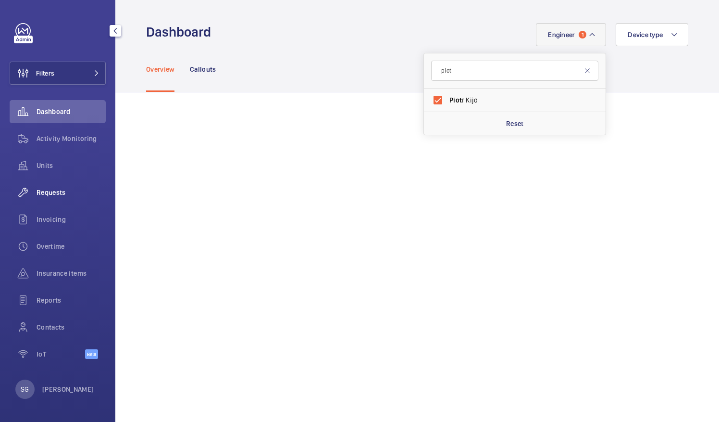
scroll to position [284, 0]
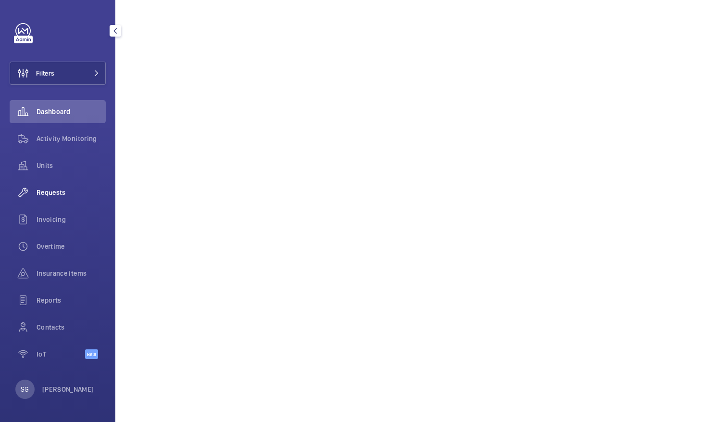
click at [71, 194] on span "Requests" at bounding box center [71, 192] width 69 height 10
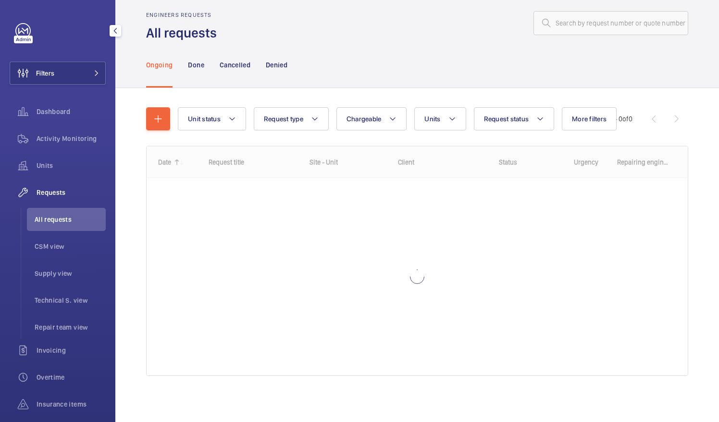
scroll to position [12, 0]
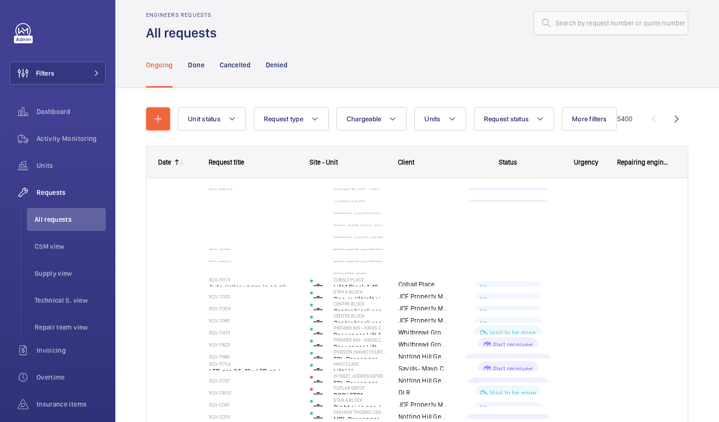
scroll to position [19, 0]
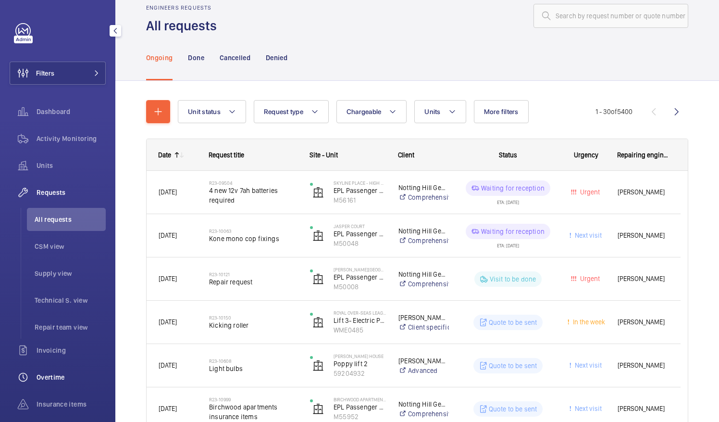
click at [58, 369] on div "Overtime" at bounding box center [58, 376] width 96 height 23
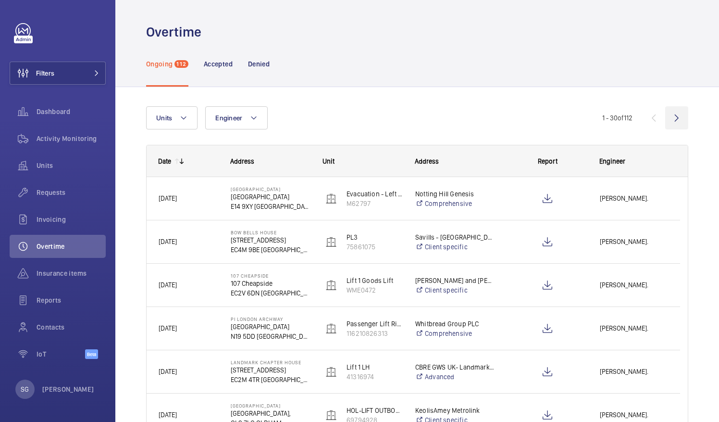
click at [668, 118] on wm-front-icon-button at bounding box center [676, 117] width 23 height 23
click at [673, 118] on wm-front-icon-button at bounding box center [676, 117] width 23 height 23
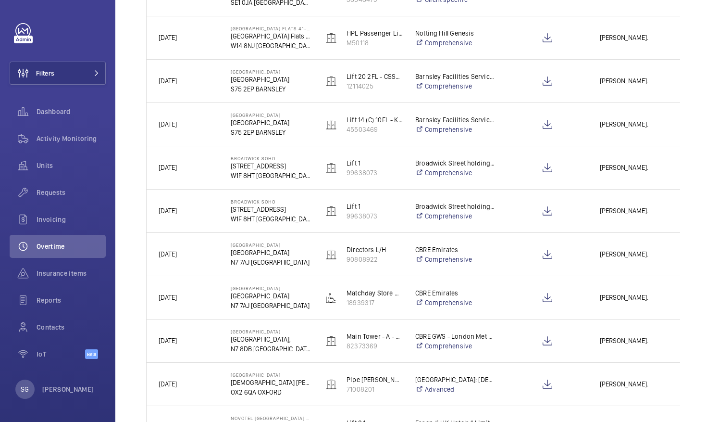
scroll to position [667, 0]
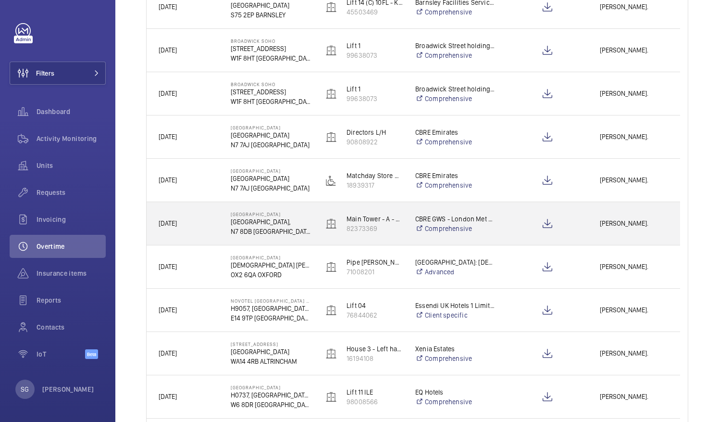
click at [616, 211] on div "[PERSON_NAME]." at bounding box center [633, 223] width 91 height 30
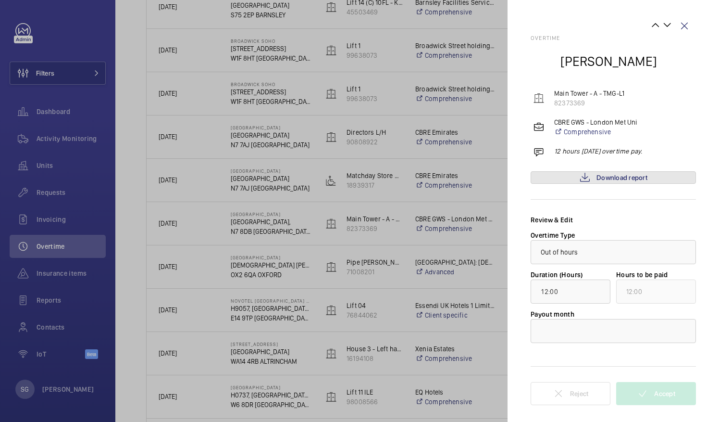
click at [616, 175] on span "Download report" at bounding box center [622, 178] width 51 height 8
click at [681, 25] on wm-front-icon-button at bounding box center [684, 25] width 23 height 23
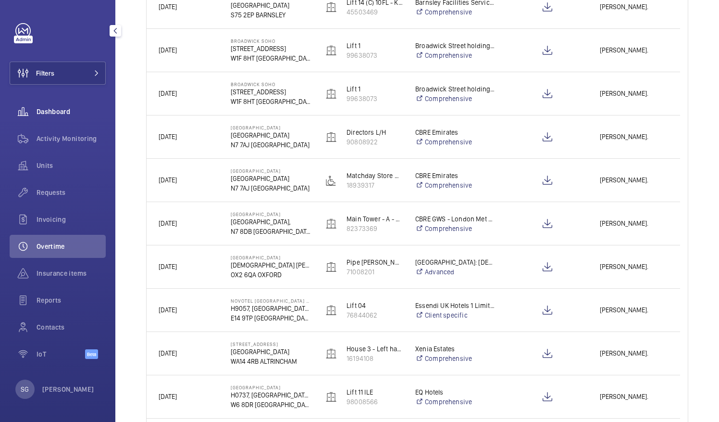
click at [58, 110] on span "Dashboard" at bounding box center [71, 112] width 69 height 10
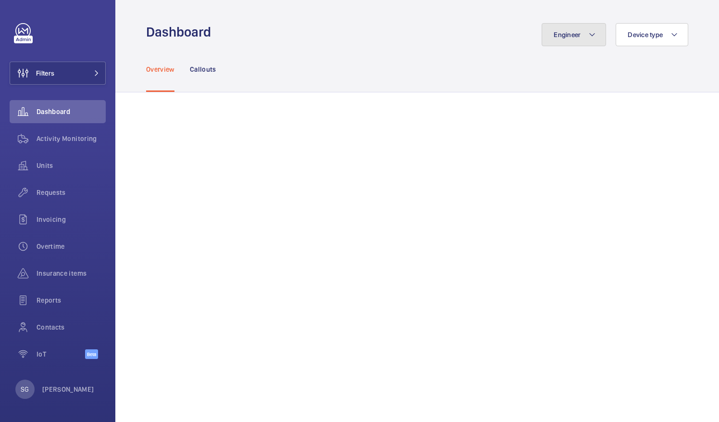
click at [570, 27] on button "Engineer" at bounding box center [574, 34] width 64 height 23
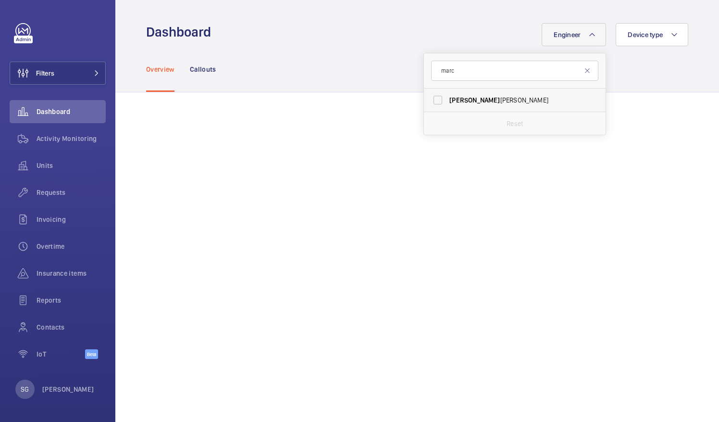
type input "marc"
click at [426, 101] on label "[PERSON_NAME]" at bounding box center [507, 99] width 167 height 23
click at [428, 101] on input "[PERSON_NAME]" at bounding box center [437, 99] width 19 height 19
checkbox input "true"
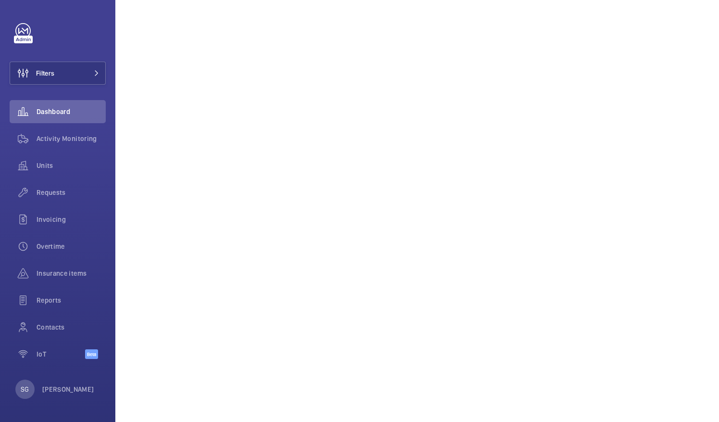
scroll to position [266, 0]
click at [61, 134] on span "Activity Monitoring" at bounding box center [71, 139] width 69 height 10
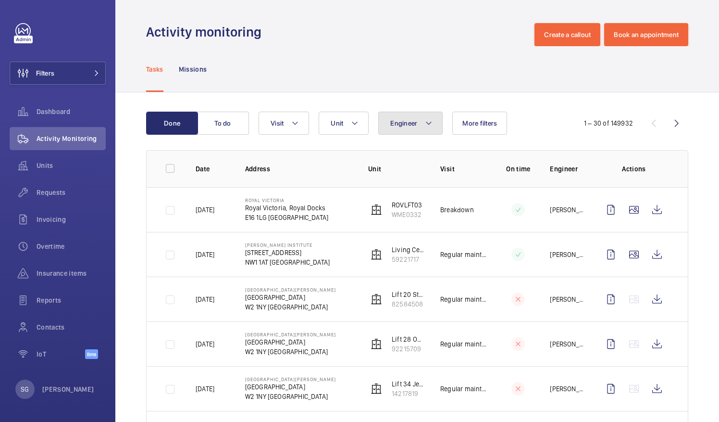
click at [426, 123] on mat-icon at bounding box center [429, 123] width 8 height 12
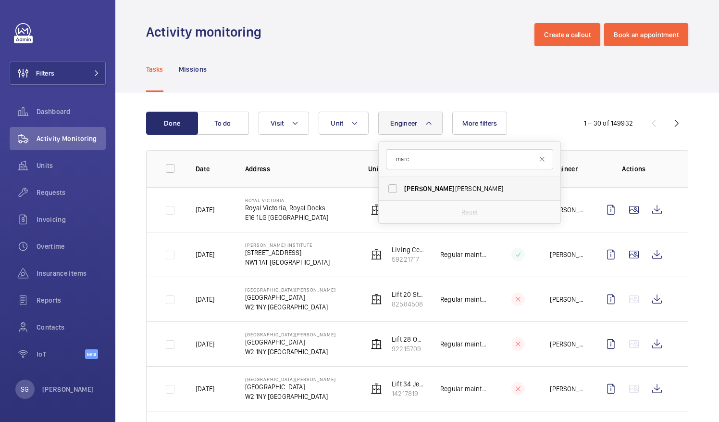
type input "marc"
click at [392, 190] on label "[PERSON_NAME]" at bounding box center [462, 188] width 167 height 23
click at [392, 190] on input "[PERSON_NAME]" at bounding box center [392, 188] width 19 height 19
checkbox input "true"
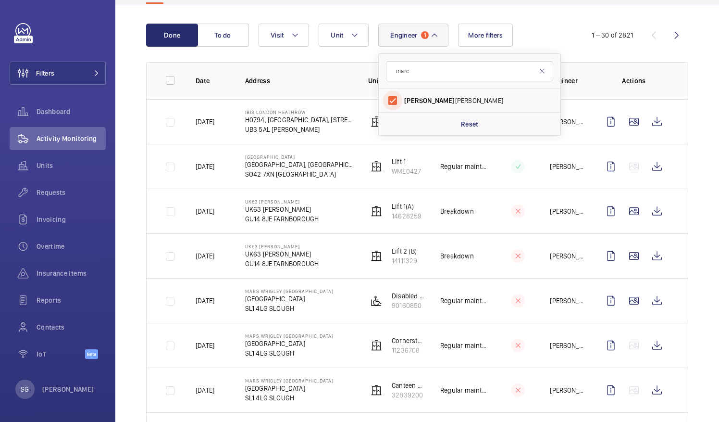
scroll to position [87, 0]
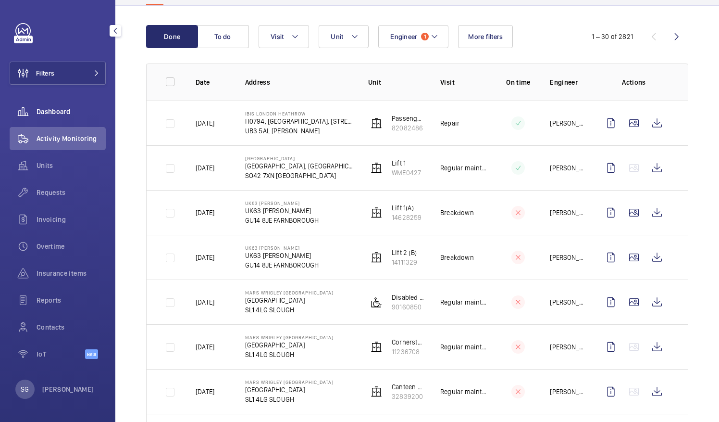
click at [67, 107] on span "Dashboard" at bounding box center [71, 112] width 69 height 10
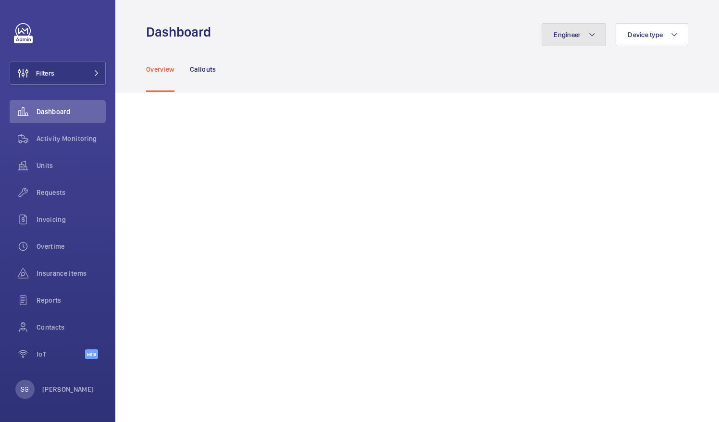
click at [597, 34] on button "Engineer" at bounding box center [574, 34] width 64 height 23
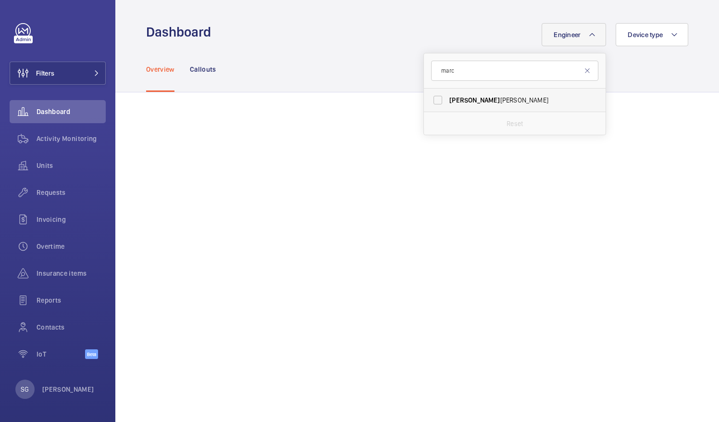
type input "marc"
click at [433, 98] on label "[PERSON_NAME]" at bounding box center [507, 99] width 167 height 23
click at [433, 98] on input "[PERSON_NAME]" at bounding box center [437, 99] width 19 height 19
checkbox input "true"
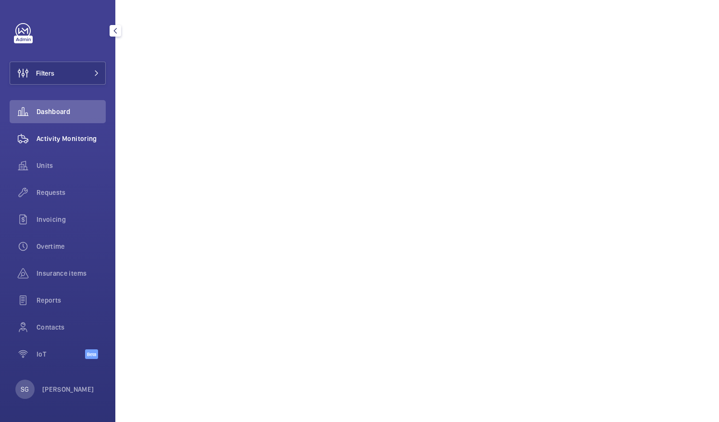
click at [82, 142] on span "Activity Monitoring" at bounding box center [71, 139] width 69 height 10
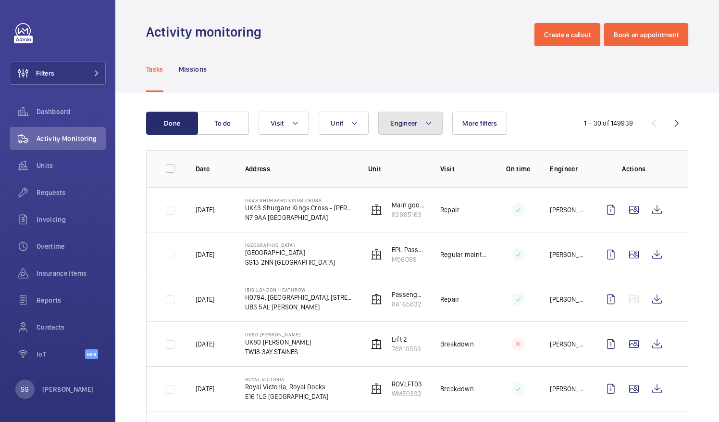
click at [388, 127] on button "Engineer" at bounding box center [410, 123] width 64 height 23
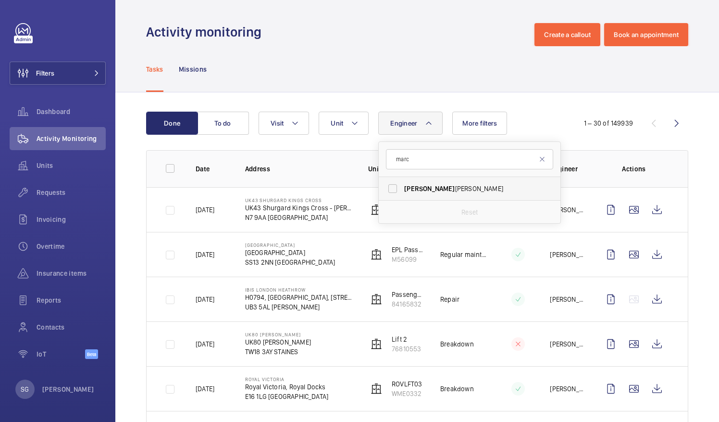
type input "marc"
click at [394, 187] on label "[PERSON_NAME]" at bounding box center [462, 188] width 167 height 23
click at [394, 187] on input "[PERSON_NAME]" at bounding box center [392, 188] width 19 height 19
checkbox input "true"
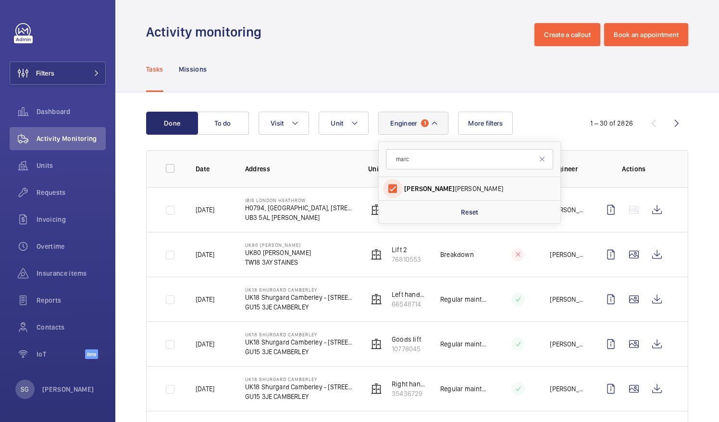
scroll to position [52, 0]
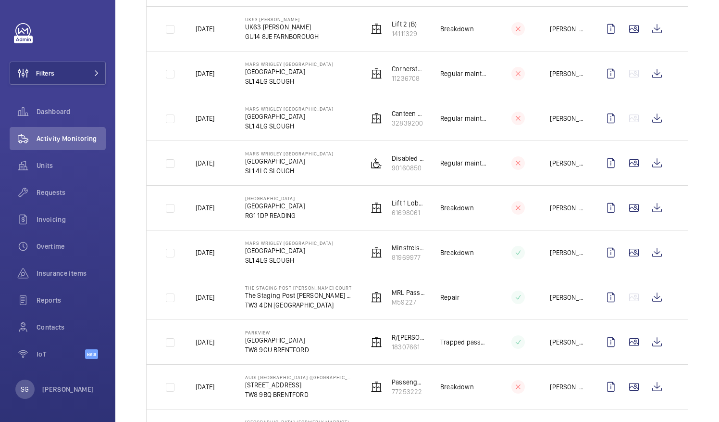
scroll to position [608, 0]
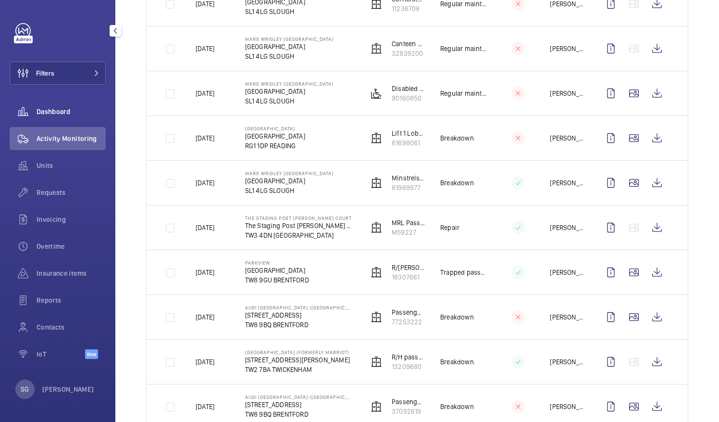
click at [64, 105] on div "Dashboard" at bounding box center [58, 111] width 96 height 23
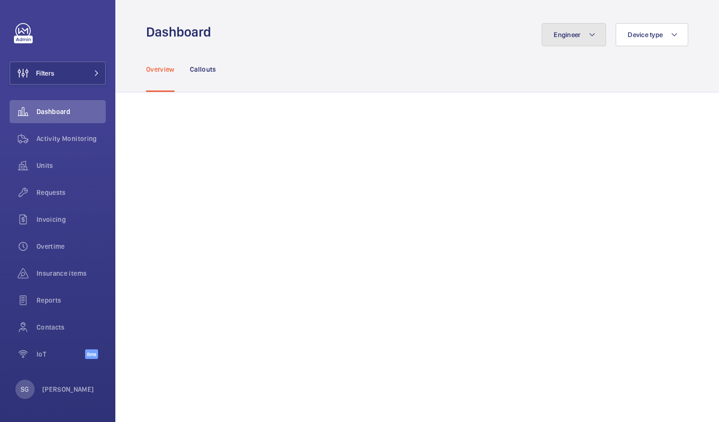
click at [578, 28] on button "Engineer" at bounding box center [574, 34] width 64 height 23
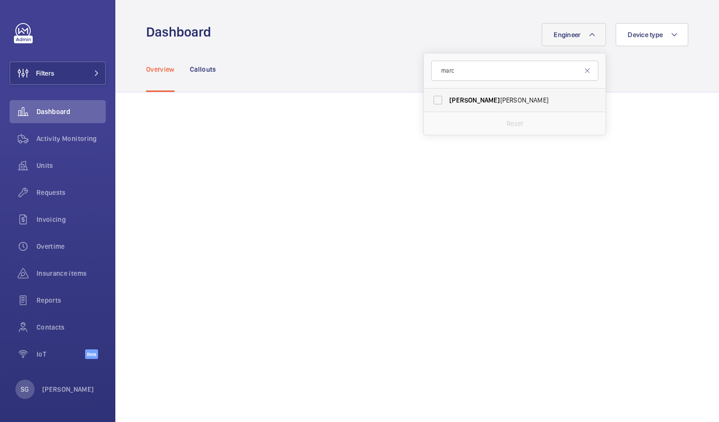
type input "marc"
click at [429, 101] on label "[PERSON_NAME]" at bounding box center [507, 99] width 167 height 23
click at [429, 101] on input "[PERSON_NAME]" at bounding box center [437, 99] width 19 height 19
checkbox input "true"
click at [584, 71] on mat-icon at bounding box center [588, 71] width 8 height 8
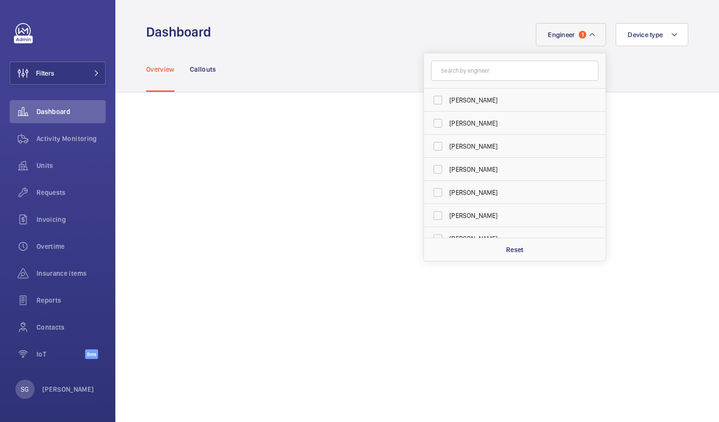
click at [588, 39] on mat-icon at bounding box center [592, 35] width 8 height 12
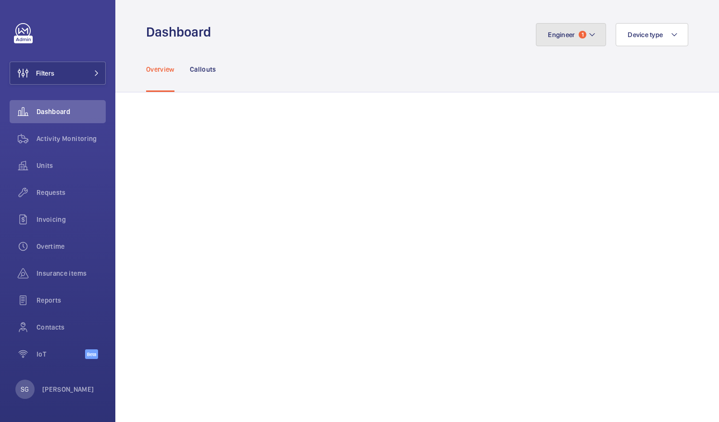
click at [588, 39] on mat-icon at bounding box center [592, 35] width 8 height 12
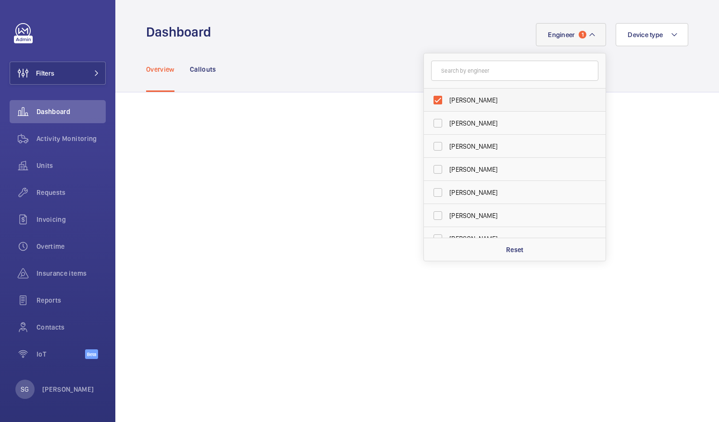
click at [430, 92] on label "[PERSON_NAME]" at bounding box center [507, 99] width 167 height 23
click at [430, 92] on input "[PERSON_NAME]" at bounding box center [437, 99] width 19 height 19
checkbox input "false"
click at [443, 75] on input "text" at bounding box center [514, 71] width 167 height 20
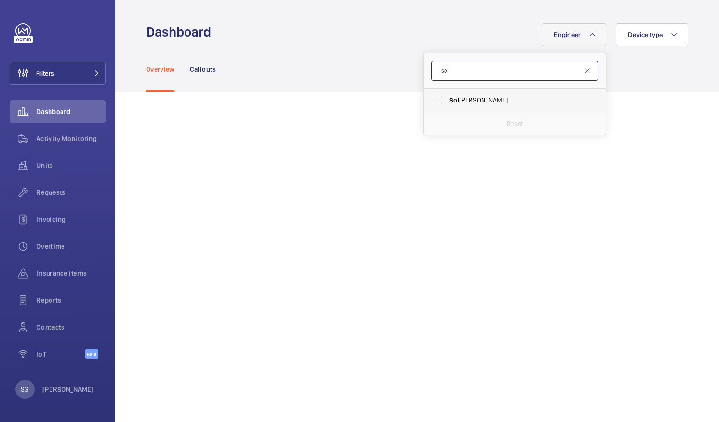
type input "sol"
click at [430, 99] on label "Sol [PERSON_NAME]" at bounding box center [507, 99] width 167 height 23
click at [430, 99] on input "Sol [PERSON_NAME]" at bounding box center [437, 99] width 19 height 19
checkbox input "true"
click at [687, 85] on div "Overview Callouts" at bounding box center [417, 69] width 604 height 46
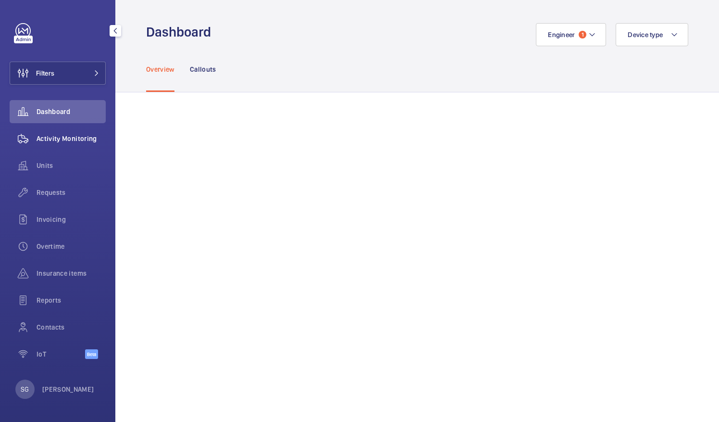
click at [82, 131] on div "Activity Monitoring" at bounding box center [58, 138] width 96 height 23
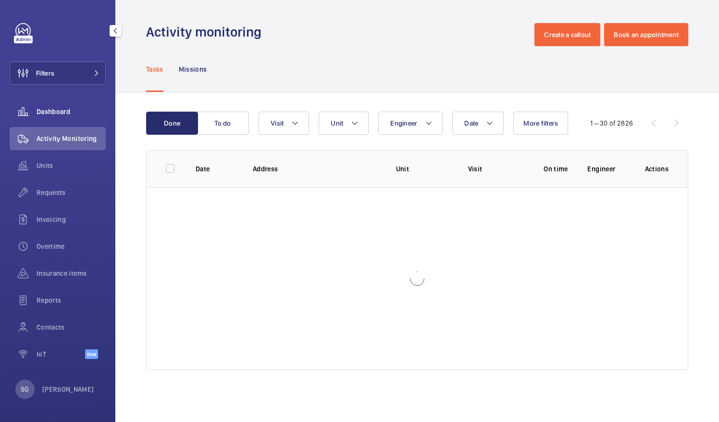
click at [72, 108] on span "Dashboard" at bounding box center [71, 112] width 69 height 10
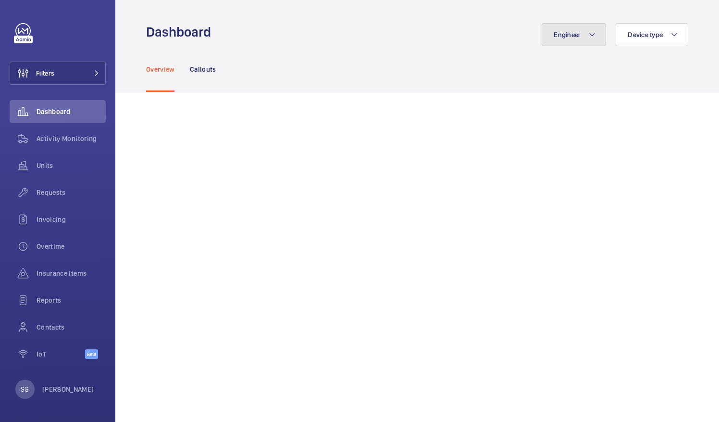
click at [588, 38] on mat-icon at bounding box center [592, 35] width 8 height 12
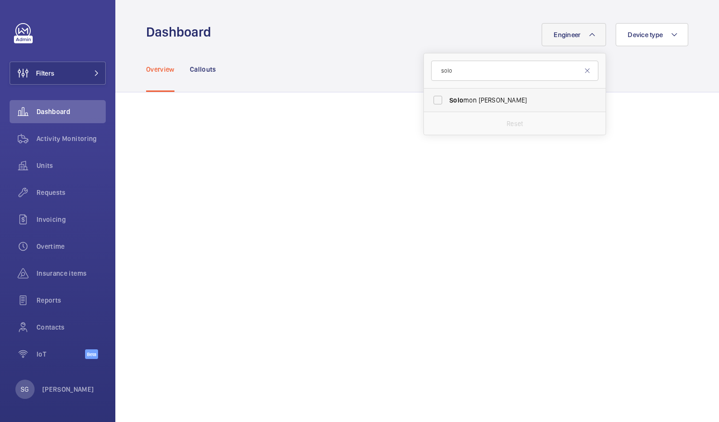
type input "solo"
click at [430, 101] on label "Solo mon [PERSON_NAME]" at bounding box center [507, 99] width 167 height 23
click at [430, 101] on input "Solo mon [PERSON_NAME]" at bounding box center [437, 99] width 19 height 19
click at [432, 102] on label "Solo mon [PERSON_NAME]" at bounding box center [507, 99] width 167 height 23
click at [432, 102] on input "Solo mon [PERSON_NAME]" at bounding box center [437, 99] width 19 height 19
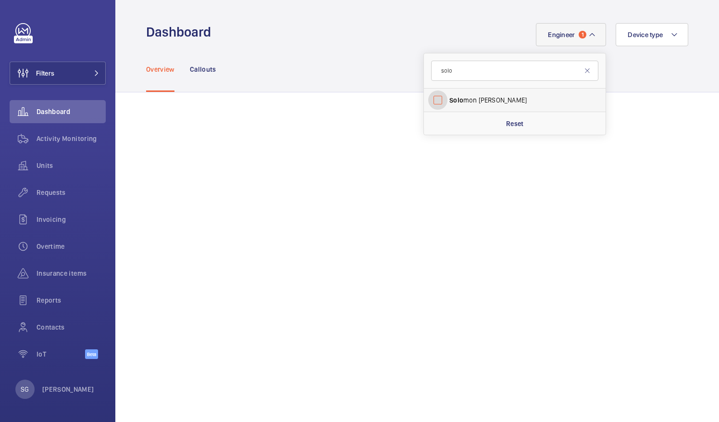
checkbox input "false"
click at [449, 76] on input "solo" at bounding box center [514, 71] width 167 height 20
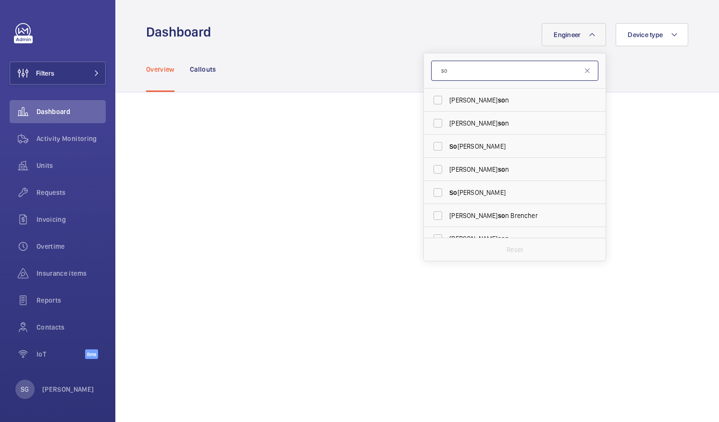
type input "s"
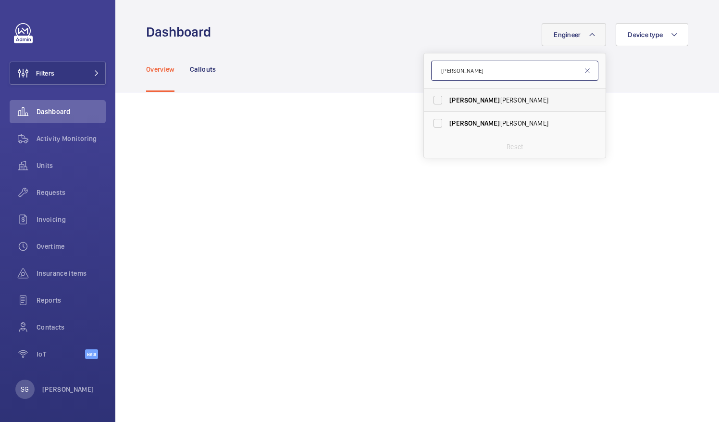
type input "[PERSON_NAME]"
click at [433, 100] on label "[PERSON_NAME]" at bounding box center [507, 99] width 167 height 23
click at [433, 100] on input "[PERSON_NAME]" at bounding box center [437, 99] width 19 height 19
checkbox input "true"
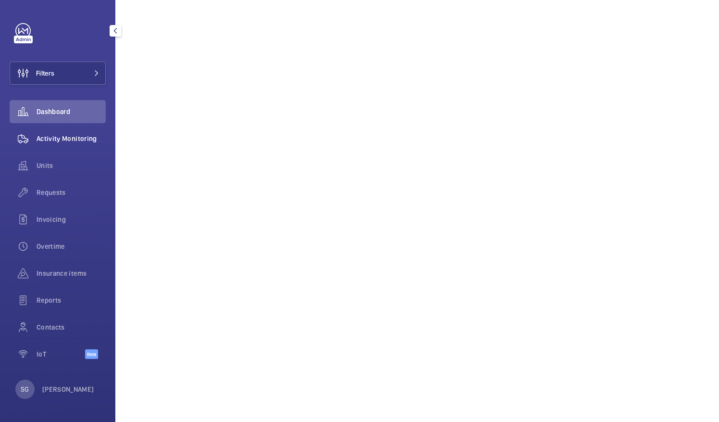
click at [95, 143] on div "Activity Monitoring" at bounding box center [58, 138] width 96 height 23
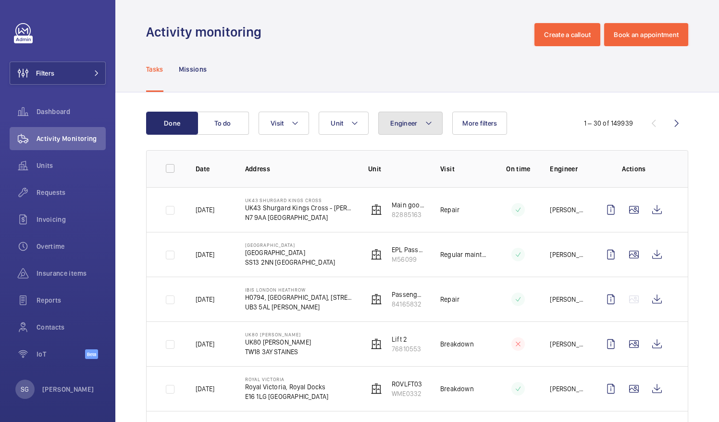
click at [408, 126] on span "Engineer" at bounding box center [403, 123] width 27 height 8
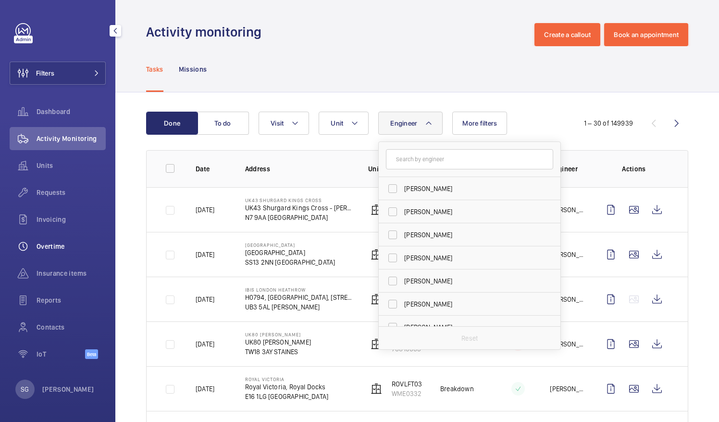
click at [74, 245] on span "Overtime" at bounding box center [71, 246] width 69 height 10
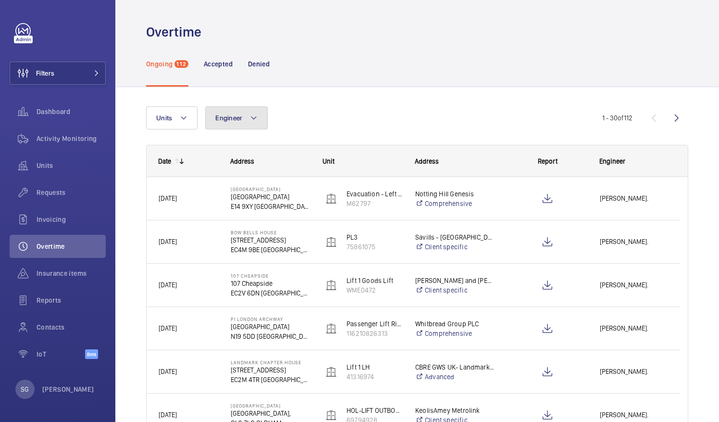
click at [238, 121] on span "Engineer" at bounding box center [228, 118] width 27 height 8
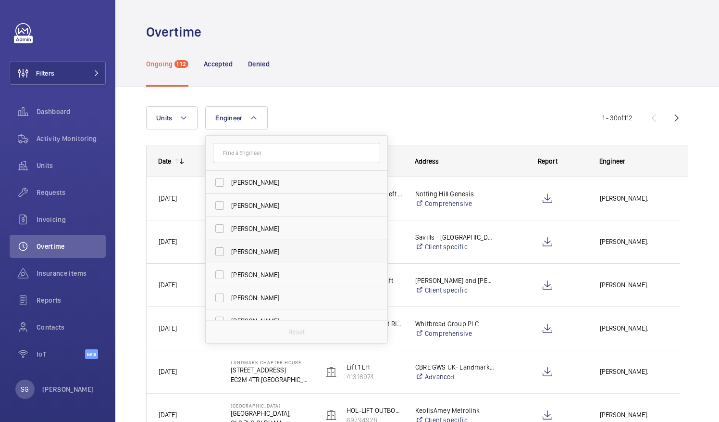
click at [223, 252] on label "[PERSON_NAME]" at bounding box center [289, 251] width 167 height 23
click at [223, 252] on input "[PERSON_NAME]" at bounding box center [219, 251] width 19 height 19
checkbox input "true"
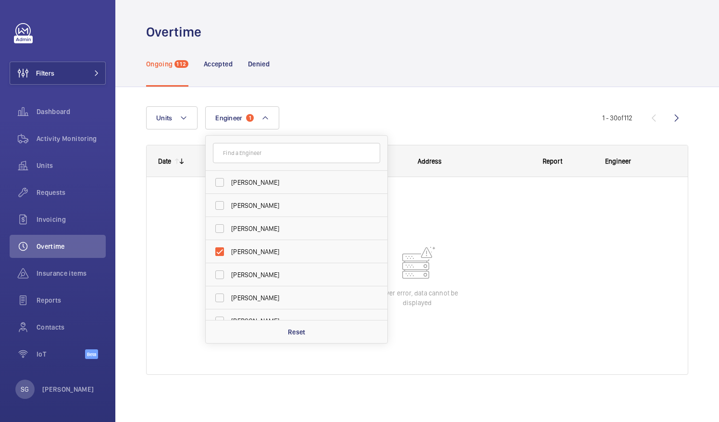
click at [466, 59] on div "Ongoing 112 Accepted Denied" at bounding box center [417, 64] width 542 height 46
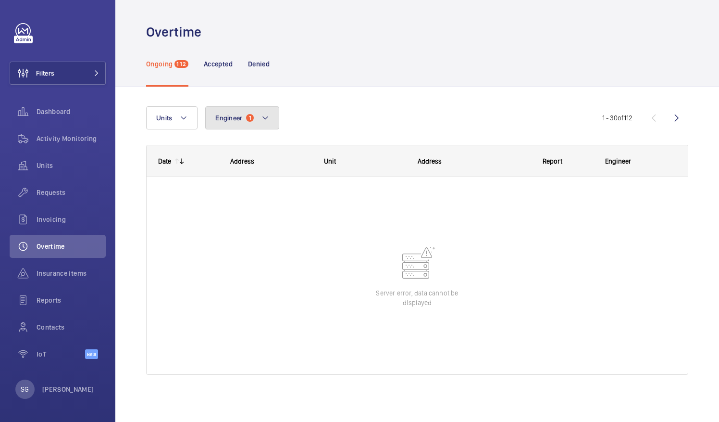
click at [259, 125] on button "Engineer 1" at bounding box center [242, 117] width 74 height 23
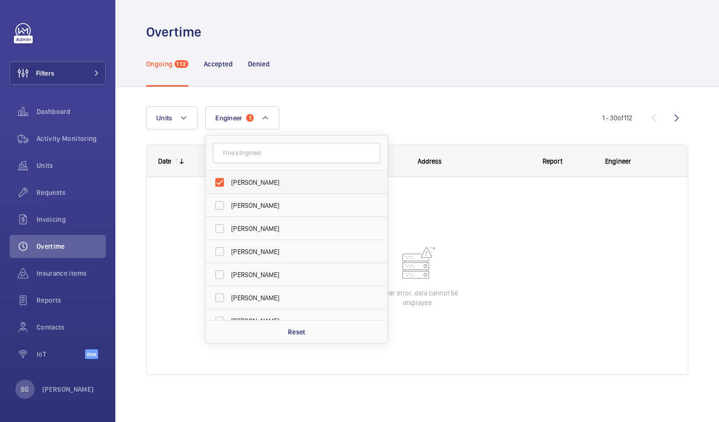
click at [224, 184] on label "[PERSON_NAME]" at bounding box center [289, 182] width 167 height 23
click at [224, 184] on input "[PERSON_NAME]" at bounding box center [219, 182] width 19 height 19
checkbox input "false"
click at [412, 89] on div "Units Engineer [PERSON_NAME] [PERSON_NAME] [PERSON_NAME] [PERSON_NAME] [PERSON_…" at bounding box center [417, 254] width 604 height 334
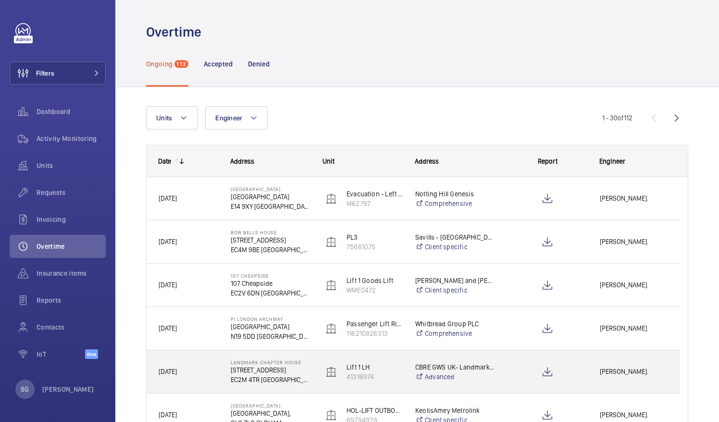
click at [608, 362] on div "[PERSON_NAME]." at bounding box center [633, 371] width 91 height 30
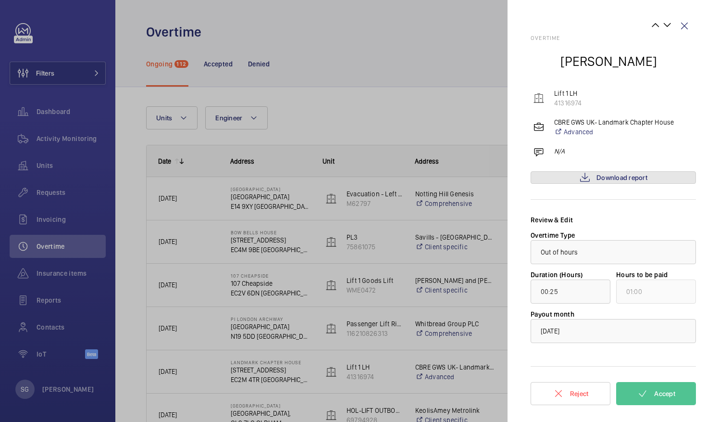
click at [630, 179] on span "Download report" at bounding box center [622, 178] width 51 height 8
click at [687, 29] on wm-front-icon-button at bounding box center [684, 25] width 23 height 23
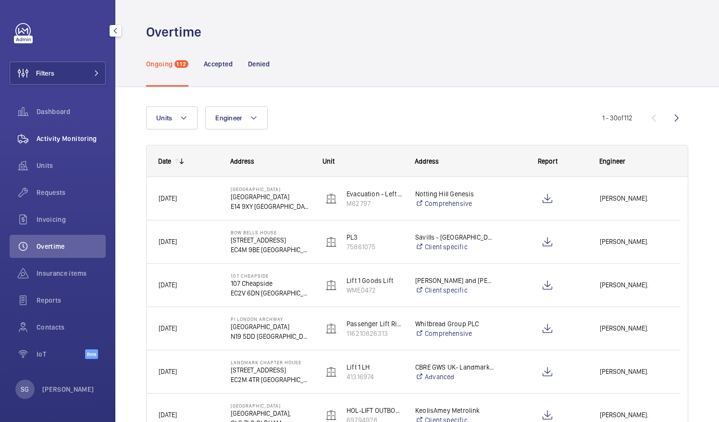
click at [97, 137] on span "Activity Monitoring" at bounding box center [71, 139] width 69 height 10
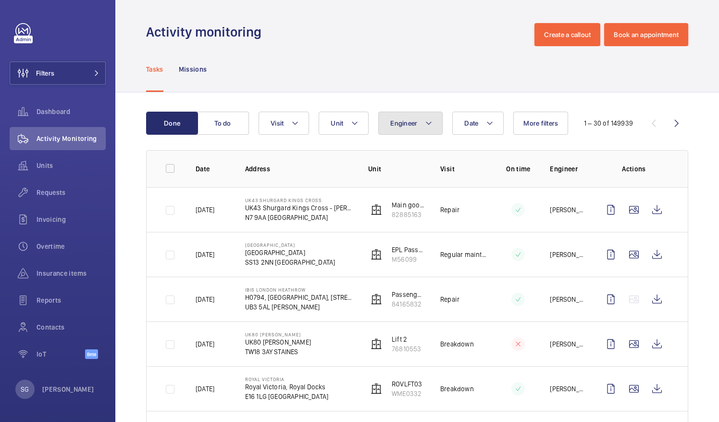
click at [409, 113] on button "Engineer" at bounding box center [410, 123] width 64 height 23
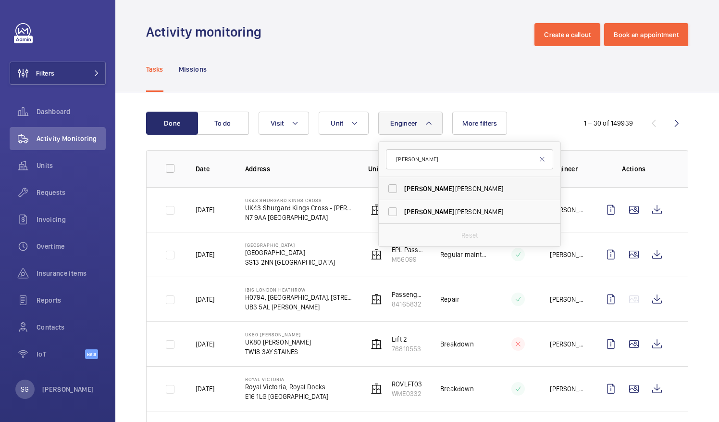
type input "[PERSON_NAME]"
click at [392, 188] on label "[PERSON_NAME]" at bounding box center [462, 188] width 167 height 23
click at [392, 188] on input "[PERSON_NAME]" at bounding box center [392, 188] width 19 height 19
checkbox input "true"
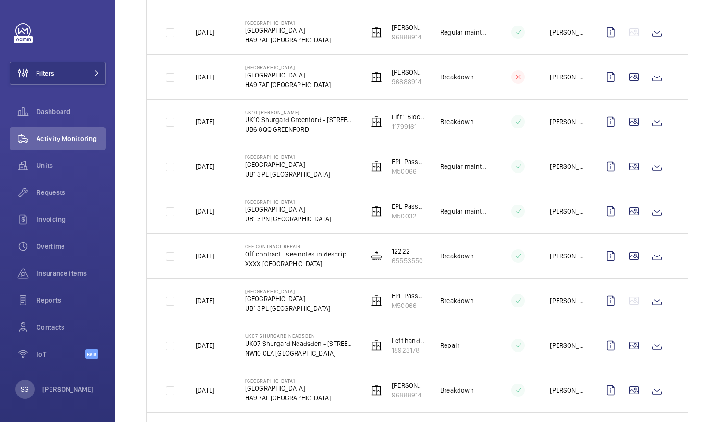
scroll to position [358, 0]
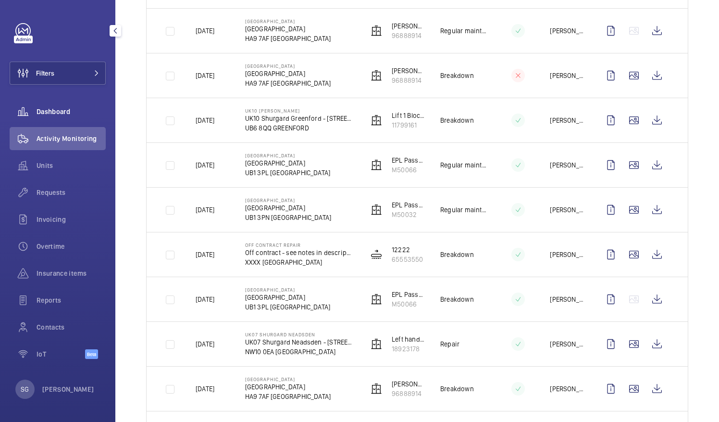
click at [37, 111] on span "Dashboard" at bounding box center [71, 112] width 69 height 10
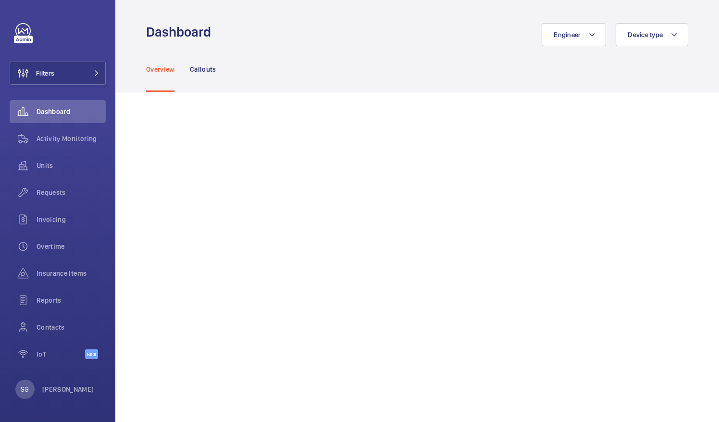
click at [571, 47] on div "Overview Callouts" at bounding box center [417, 69] width 542 height 46
click at [571, 41] on button "Engineer" at bounding box center [574, 34] width 64 height 23
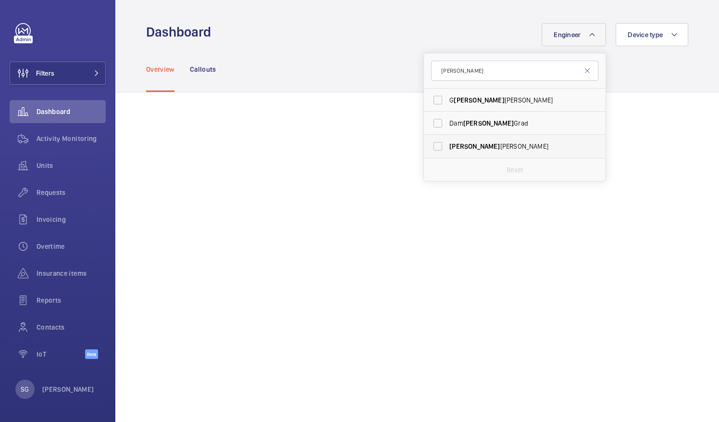
type input "[PERSON_NAME]"
click at [428, 150] on label "[PERSON_NAME]" at bounding box center [507, 146] width 167 height 23
click at [428, 150] on input "[PERSON_NAME]" at bounding box center [437, 146] width 19 height 19
click at [432, 148] on label "[PERSON_NAME]" at bounding box center [507, 146] width 167 height 23
click at [432, 148] on input "[PERSON_NAME]" at bounding box center [437, 146] width 19 height 19
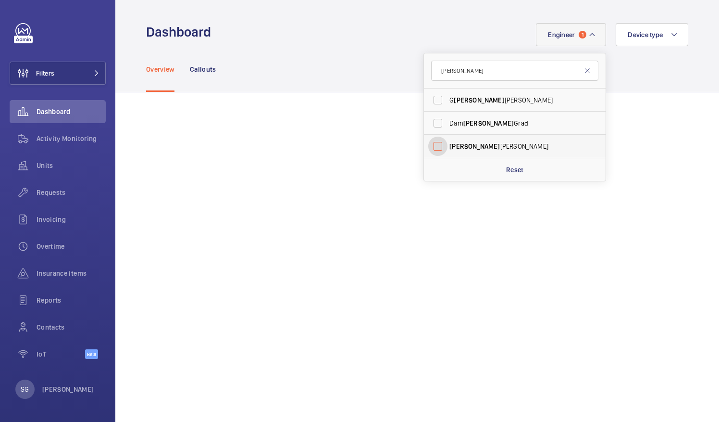
checkbox input "false"
click at [490, 72] on input "[PERSON_NAME]" at bounding box center [514, 71] width 167 height 20
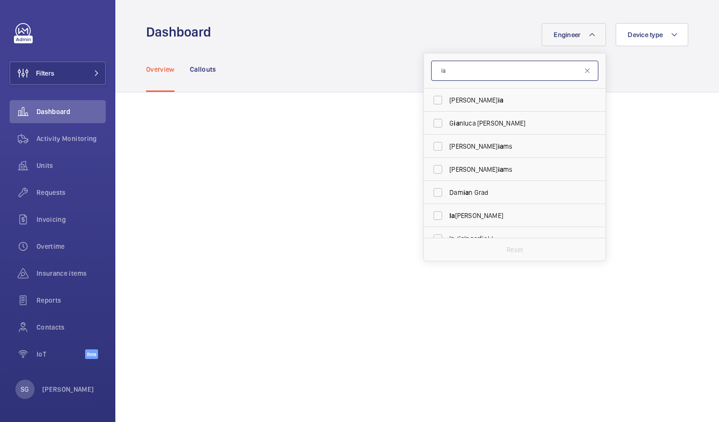
type input "i"
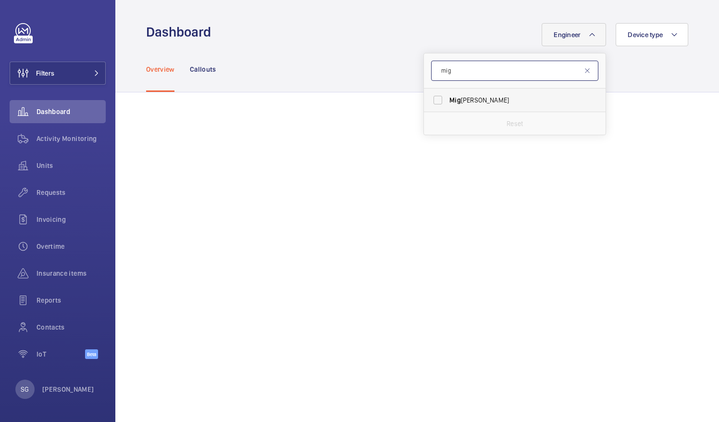
type input "mig"
click at [429, 102] on label "[PERSON_NAME]" at bounding box center [507, 99] width 167 height 23
click at [429, 102] on input "[PERSON_NAME]" at bounding box center [437, 99] width 19 height 19
checkbox input "true"
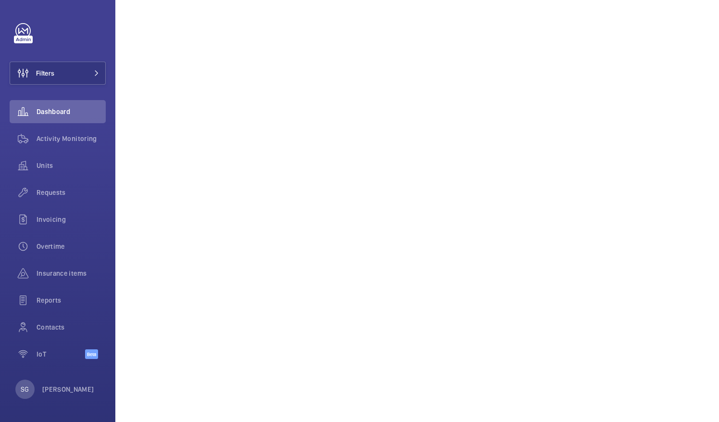
scroll to position [237, 0]
click at [81, 136] on span "Activity Monitoring" at bounding box center [71, 139] width 69 height 10
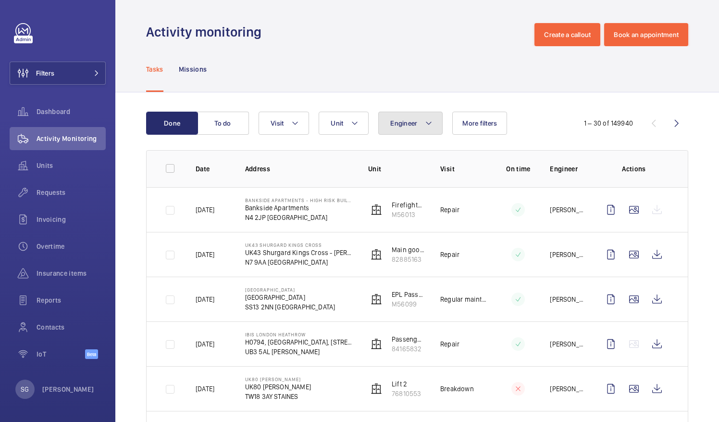
click at [420, 123] on button "Engineer" at bounding box center [410, 123] width 64 height 23
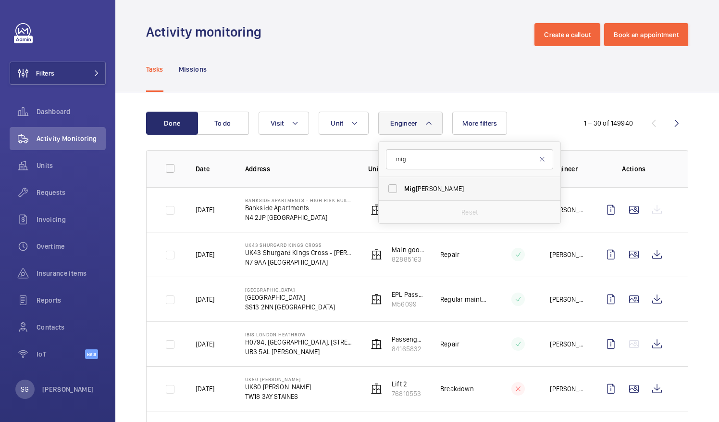
type input "mig"
click at [396, 183] on label "[PERSON_NAME]" at bounding box center [462, 188] width 167 height 23
click at [396, 183] on input "[PERSON_NAME]" at bounding box center [392, 188] width 19 height 19
checkbox input "true"
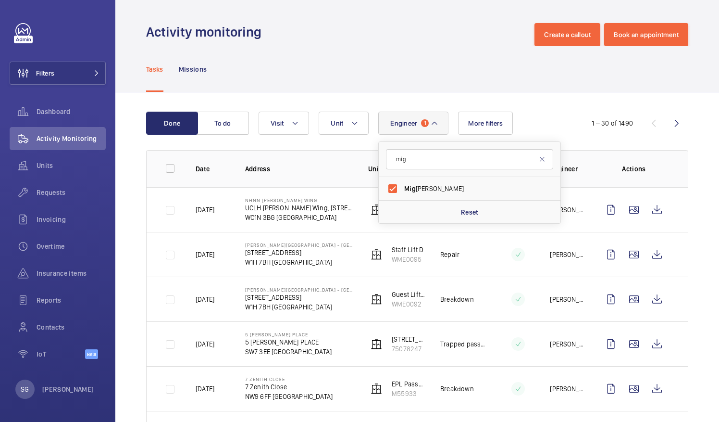
click at [638, 90] on div "Tasks Missions" at bounding box center [417, 69] width 542 height 46
click at [669, 127] on wm-front-icon-button at bounding box center [676, 123] width 23 height 23
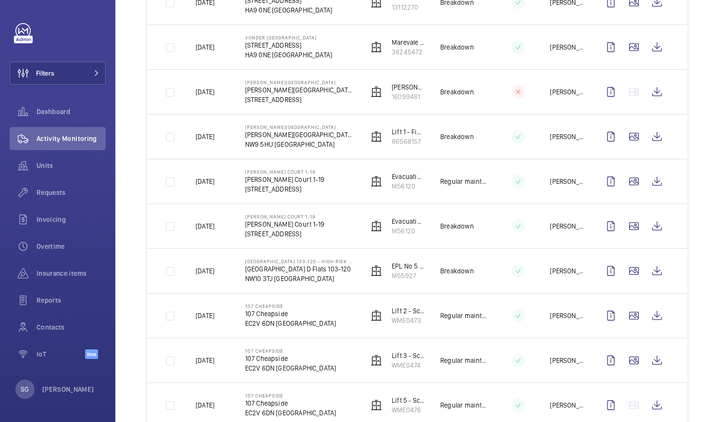
scroll to position [807, 0]
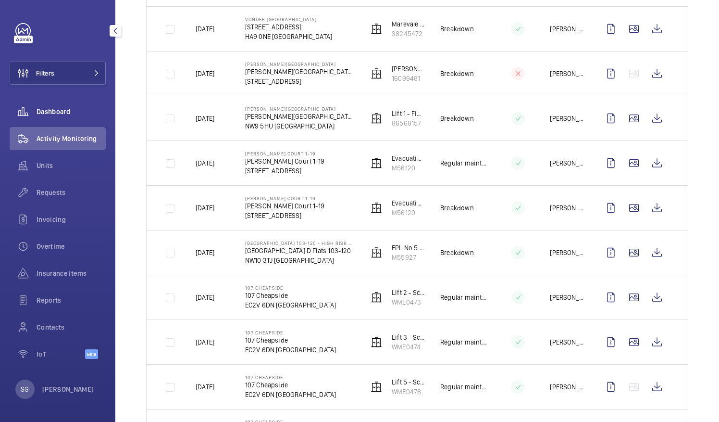
click at [31, 102] on wm-front-icon-button at bounding box center [23, 111] width 27 height 23
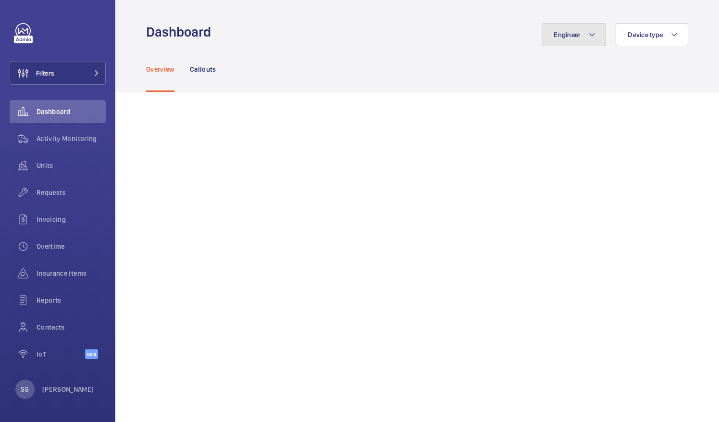
click at [570, 34] on span "Engineer" at bounding box center [567, 35] width 27 height 8
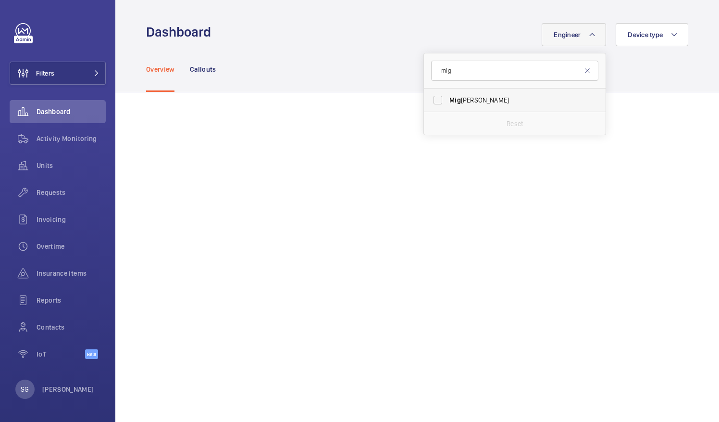
type input "mig"
click at [427, 99] on label "[PERSON_NAME]" at bounding box center [507, 99] width 167 height 23
click at [428, 99] on input "[PERSON_NAME]" at bounding box center [437, 99] width 19 height 19
click at [431, 101] on label "[PERSON_NAME]" at bounding box center [507, 99] width 167 height 23
click at [431, 101] on input "[PERSON_NAME]" at bounding box center [437, 99] width 19 height 19
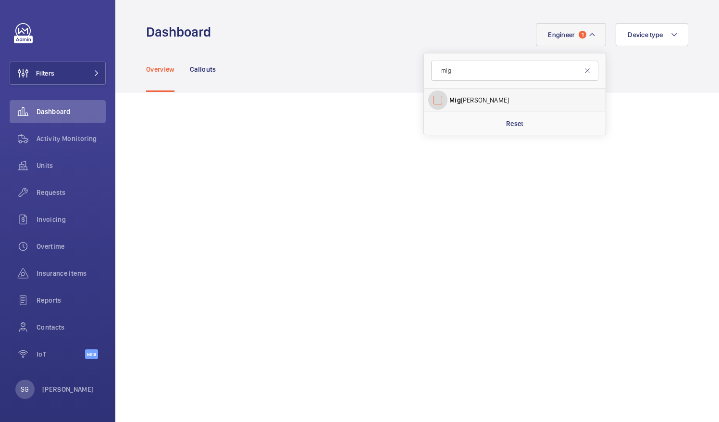
checkbox input "false"
click at [452, 73] on input "mig" at bounding box center [514, 71] width 167 height 20
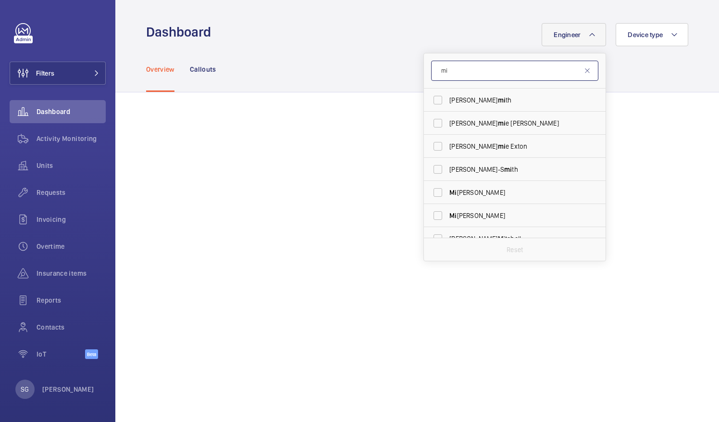
type input "m"
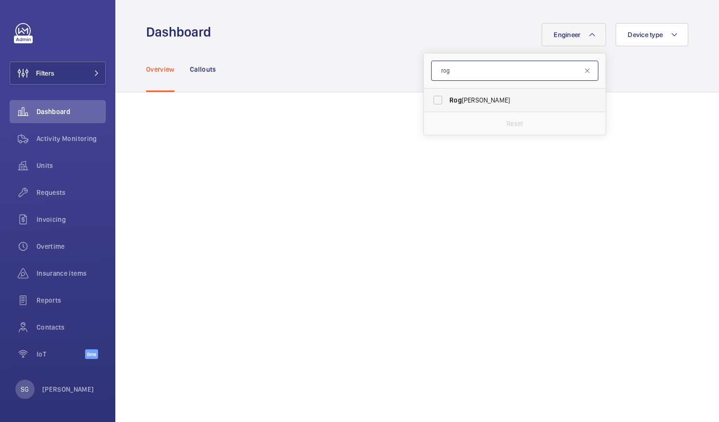
type input "rog"
click at [434, 99] on label "Rog [PERSON_NAME]" at bounding box center [507, 99] width 167 height 23
click at [434, 99] on input "Rog [PERSON_NAME]" at bounding box center [437, 99] width 19 height 19
click at [436, 99] on label "Rog [PERSON_NAME]" at bounding box center [507, 99] width 167 height 23
click at [436, 99] on input "Rog [PERSON_NAME]" at bounding box center [437, 99] width 19 height 19
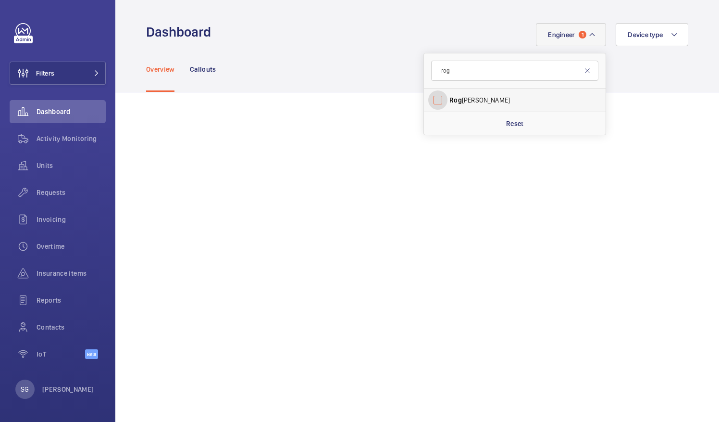
checkbox input "false"
click at [451, 80] on input "rog" at bounding box center [514, 71] width 167 height 20
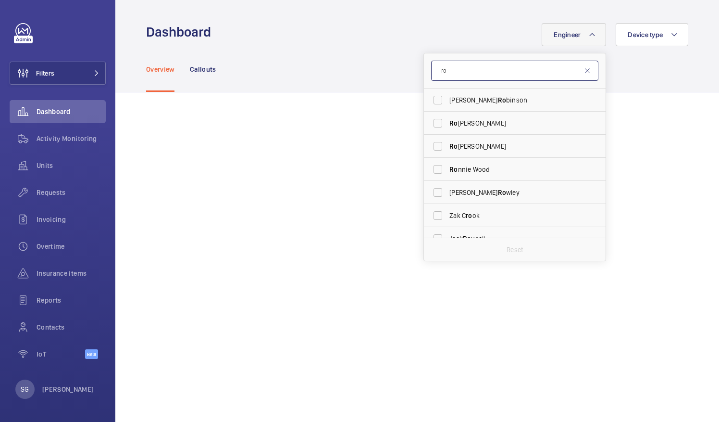
type input "r"
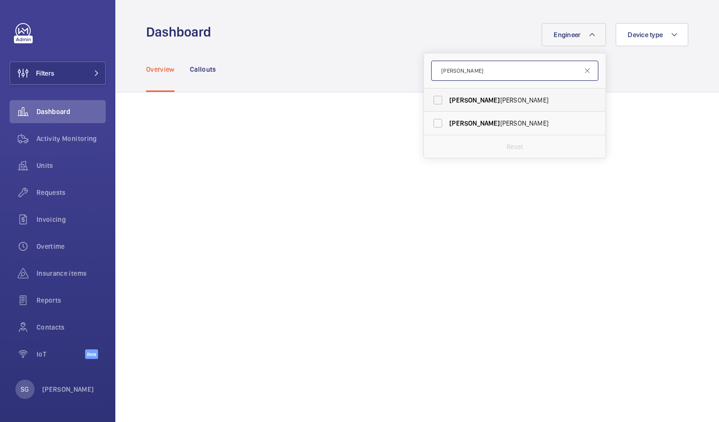
type input "[PERSON_NAME]"
click at [433, 95] on label "[PERSON_NAME]" at bounding box center [507, 99] width 167 height 23
click at [433, 95] on input "[PERSON_NAME]" at bounding box center [437, 99] width 19 height 19
checkbox input "true"
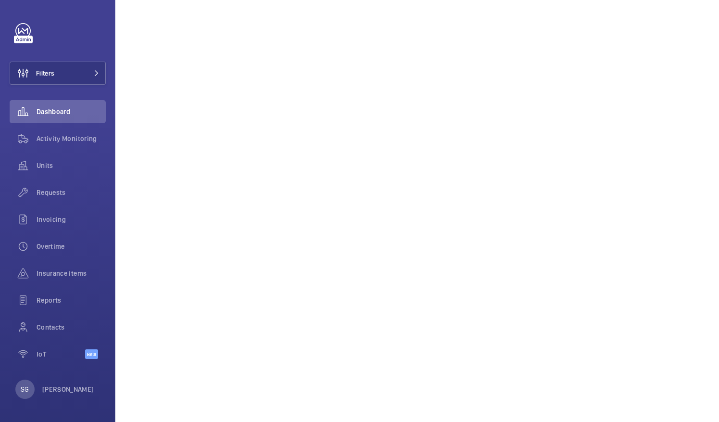
scroll to position [182, 0]
click at [72, 140] on span "Activity Monitoring" at bounding box center [71, 139] width 69 height 10
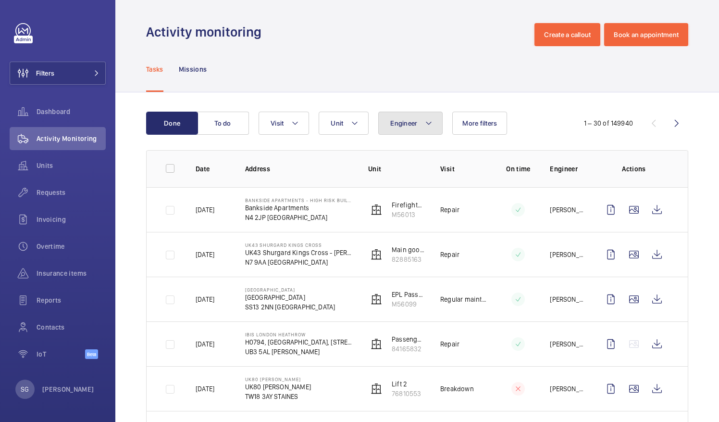
click at [425, 125] on mat-icon at bounding box center [429, 123] width 8 height 12
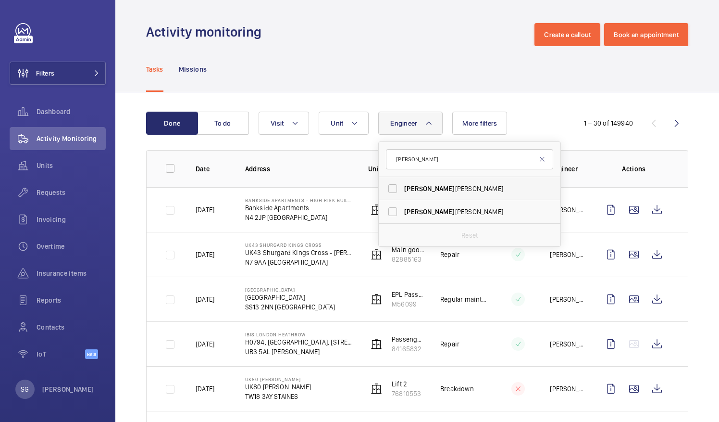
type input "[PERSON_NAME]"
click at [393, 191] on label "[PERSON_NAME]" at bounding box center [462, 188] width 167 height 23
click at [393, 191] on input "[PERSON_NAME]" at bounding box center [392, 188] width 19 height 19
checkbox input "true"
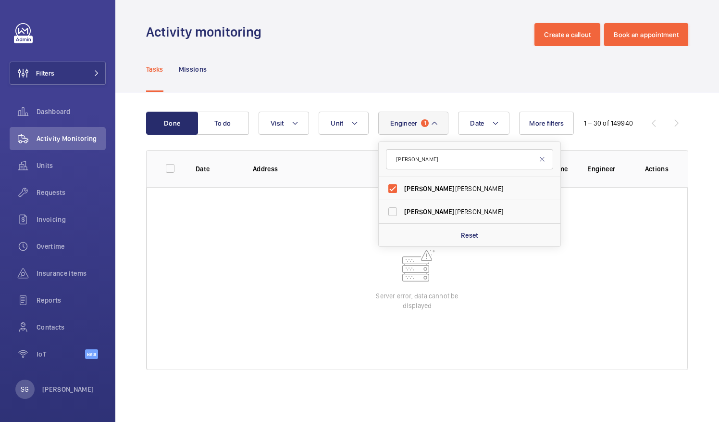
click at [401, 54] on div "Tasks Missions" at bounding box center [417, 69] width 542 height 46
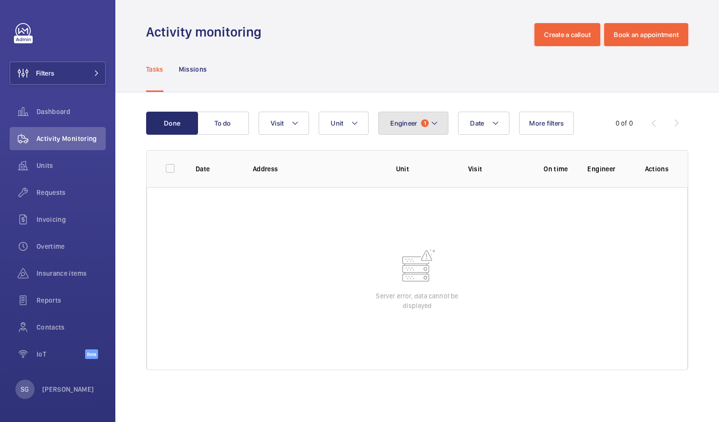
click at [426, 130] on button "Engineer 1" at bounding box center [413, 123] width 70 height 23
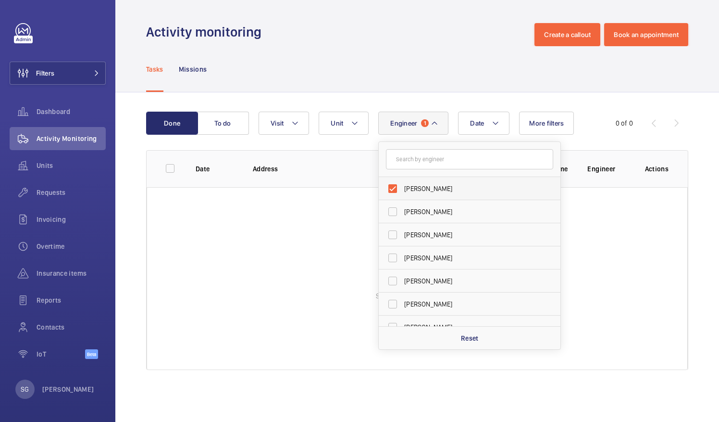
click at [394, 192] on label "[PERSON_NAME]" at bounding box center [462, 188] width 167 height 23
click at [394, 192] on input "[PERSON_NAME]" at bounding box center [392, 188] width 19 height 19
checkbox input "false"
click at [43, 111] on span "Dashboard" at bounding box center [71, 112] width 69 height 10
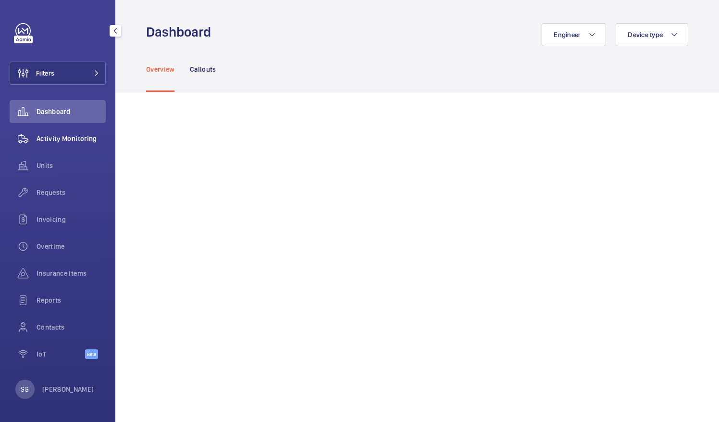
click at [48, 140] on span "Activity Monitoring" at bounding box center [71, 139] width 69 height 10
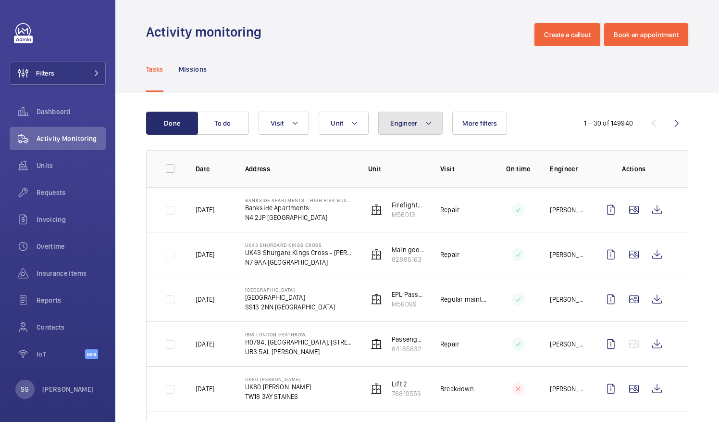
click at [391, 119] on span "Engineer" at bounding box center [403, 123] width 27 height 8
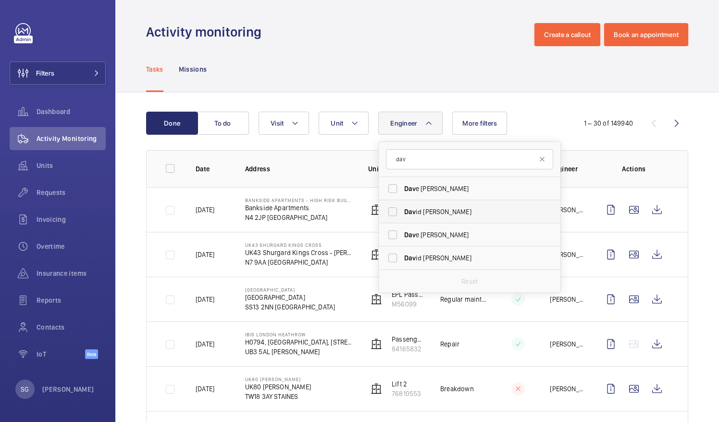
type input "dav"
click at [392, 208] on label "Dav id Hamblin" at bounding box center [462, 211] width 167 height 23
click at [392, 208] on input "Dav id Hamblin" at bounding box center [392, 211] width 19 height 19
checkbox input "true"
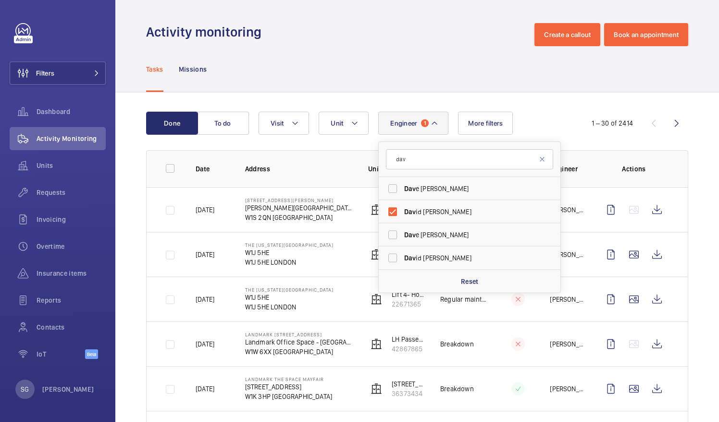
click at [458, 80] on div "Tasks Missions" at bounding box center [417, 69] width 542 height 46
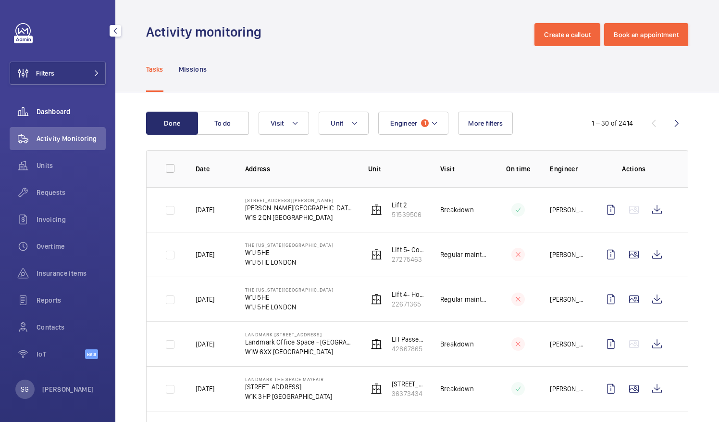
click at [66, 116] on div "Dashboard" at bounding box center [58, 111] width 96 height 23
